Goal: Find specific page/section: Find specific page/section

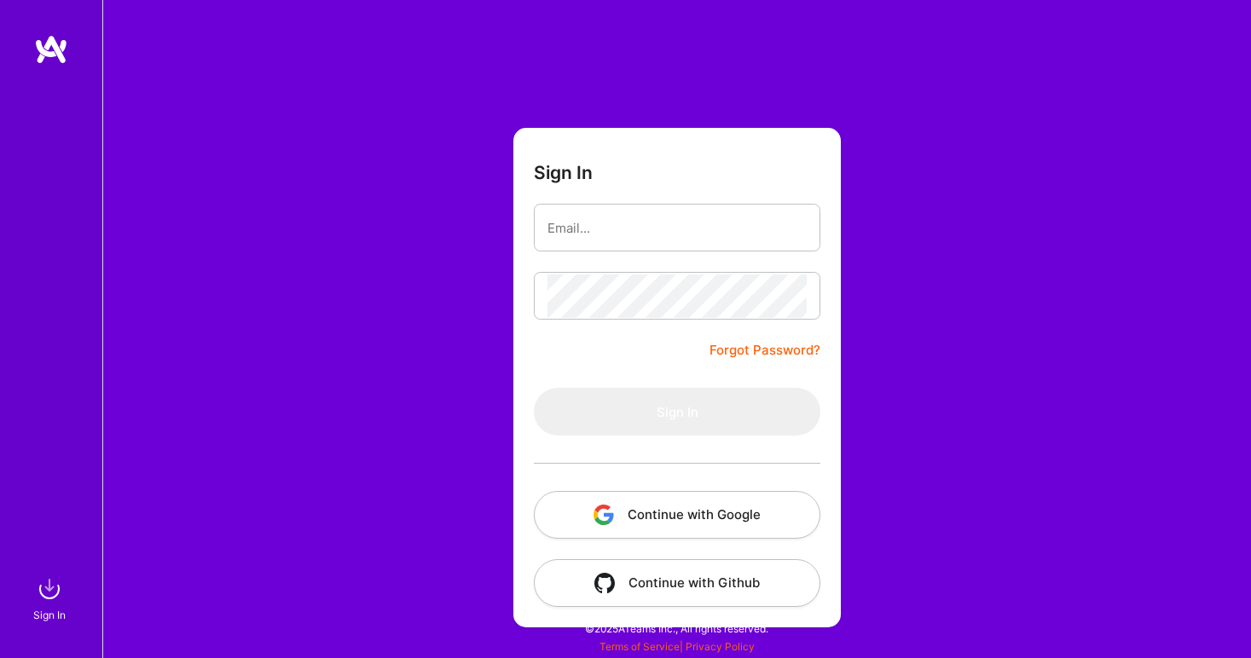
click at [592, 225] on input "email" at bounding box center [677, 228] width 259 height 44
type input "[EMAIL_ADDRESS][DOMAIN_NAME]"
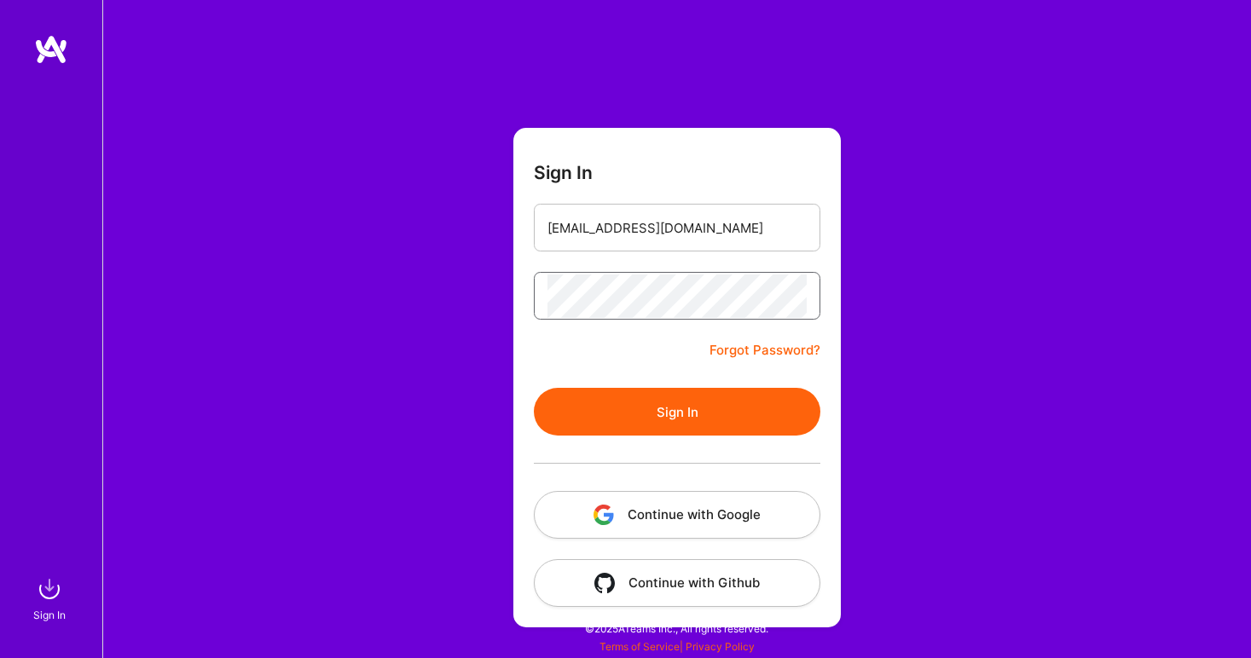
click at [534, 388] on button "Sign In" at bounding box center [677, 412] width 287 height 48
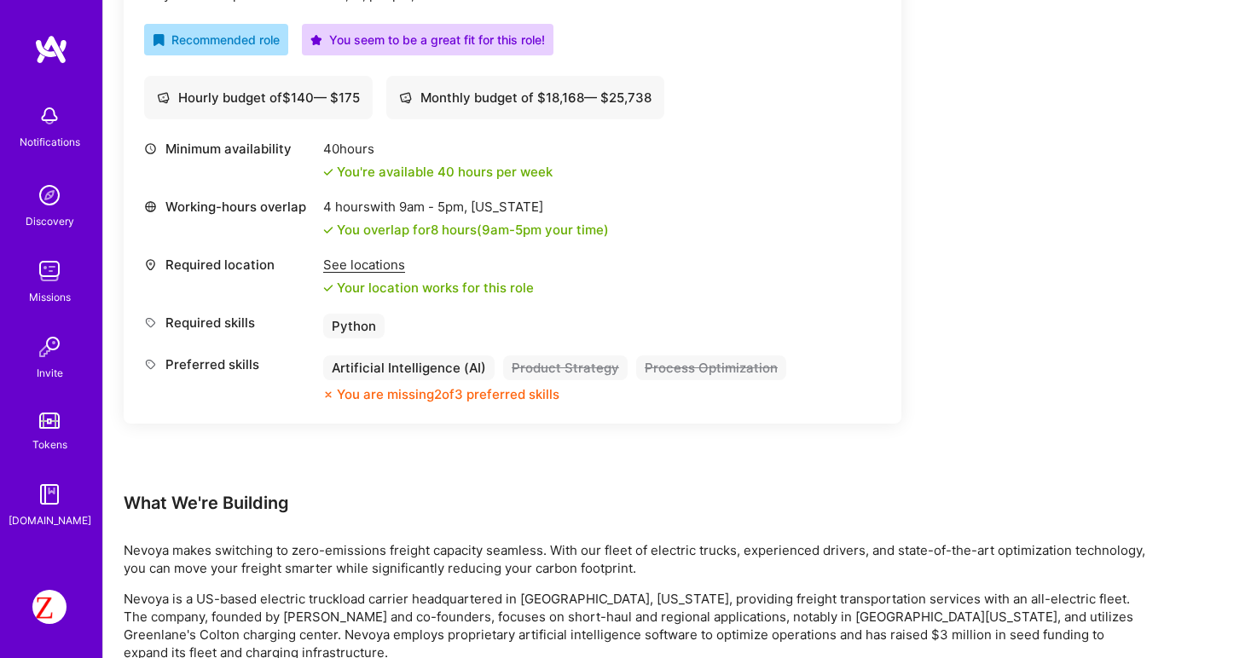
scroll to position [640, 0]
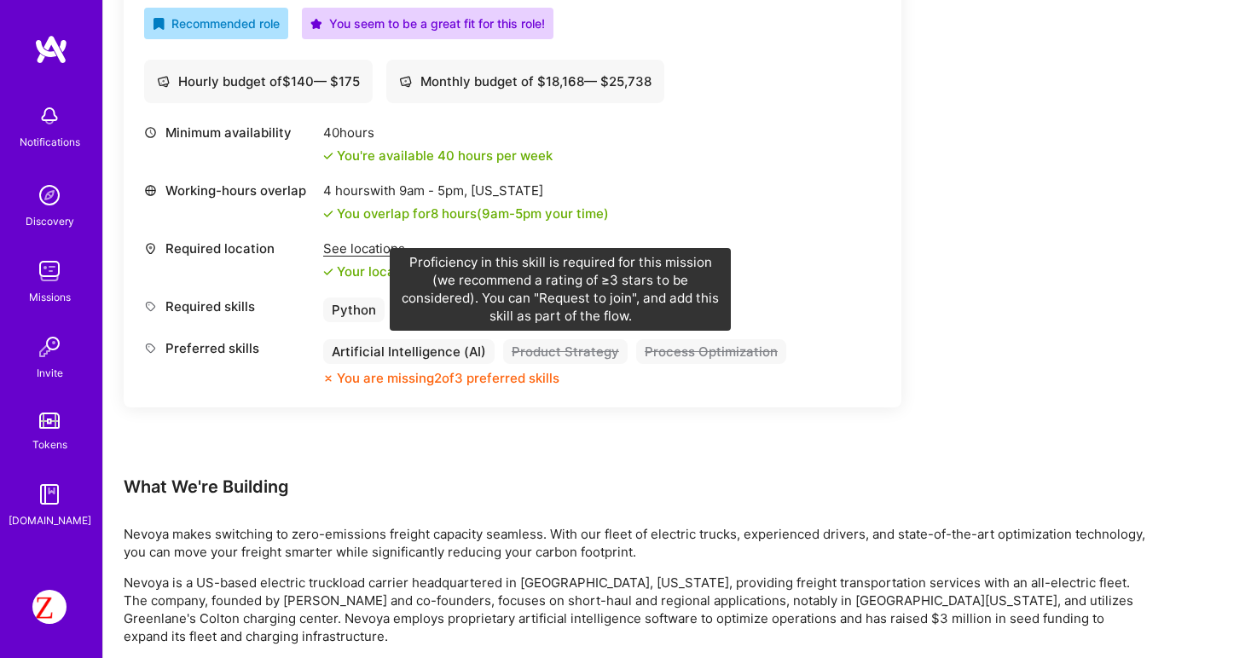
click at [560, 356] on div "Product Strategy" at bounding box center [565, 351] width 125 height 25
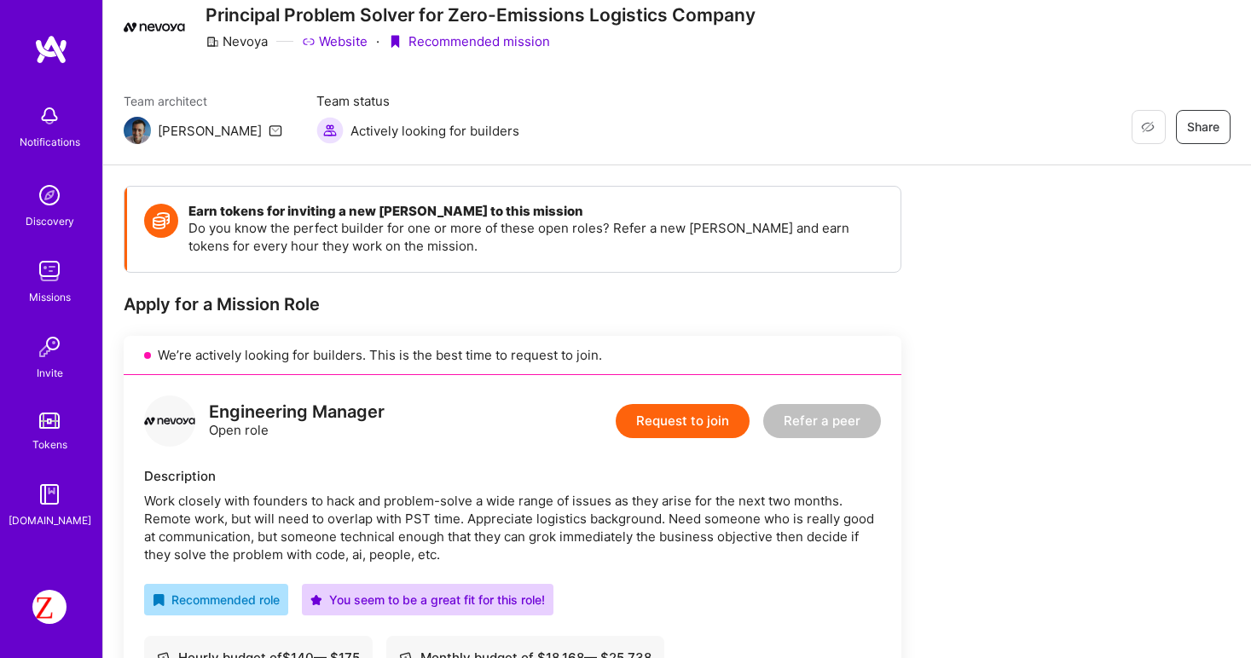
scroll to position [0, 0]
